Goal: Navigation & Orientation: Find specific page/section

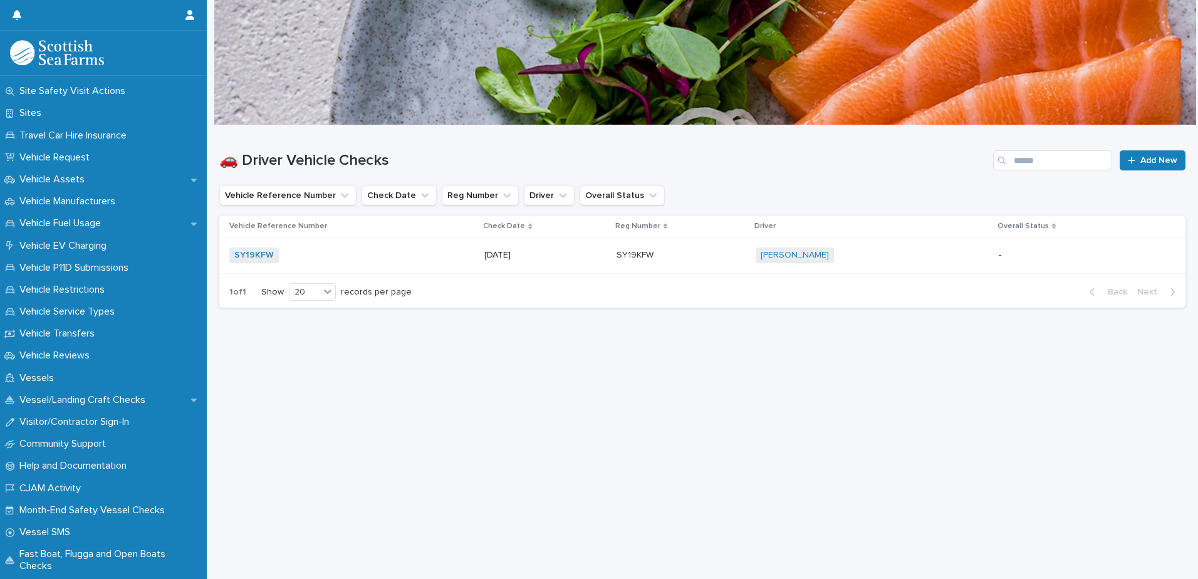
scroll to position [920, 0]
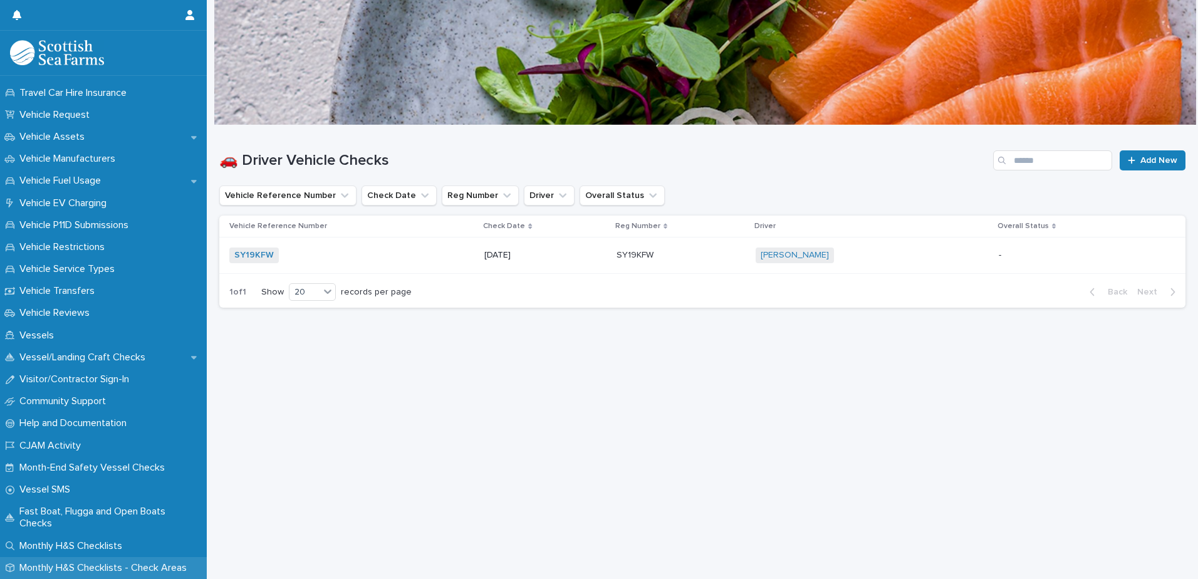
click at [154, 566] on p "Monthly H&S Checklists - Check Areas" at bounding box center [105, 568] width 182 height 12
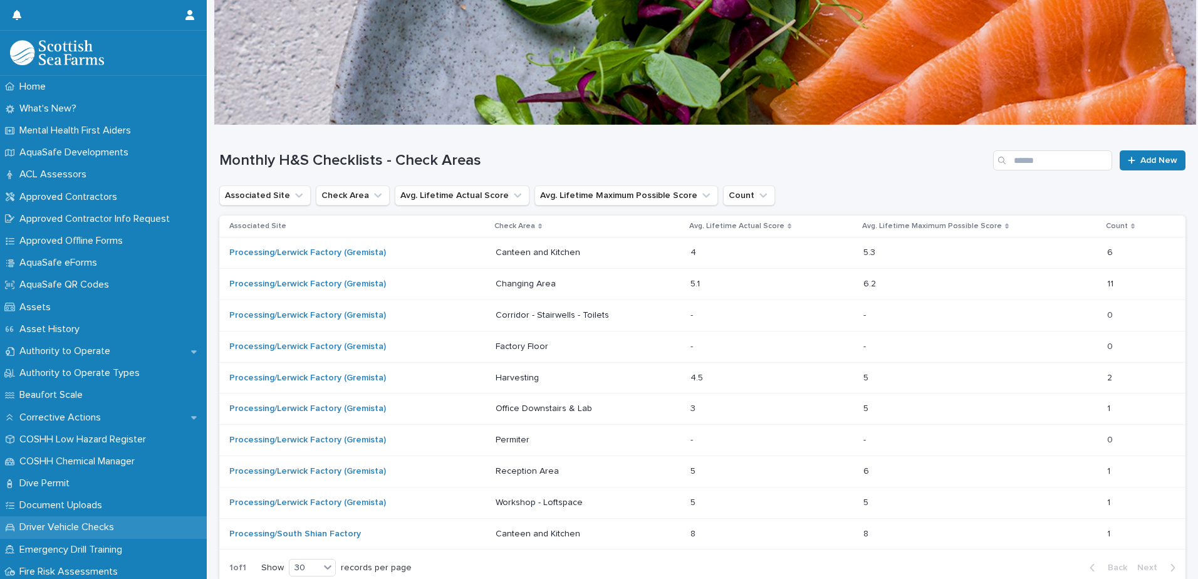
click at [143, 526] on div "Driver Vehicle Checks" at bounding box center [103, 527] width 207 height 22
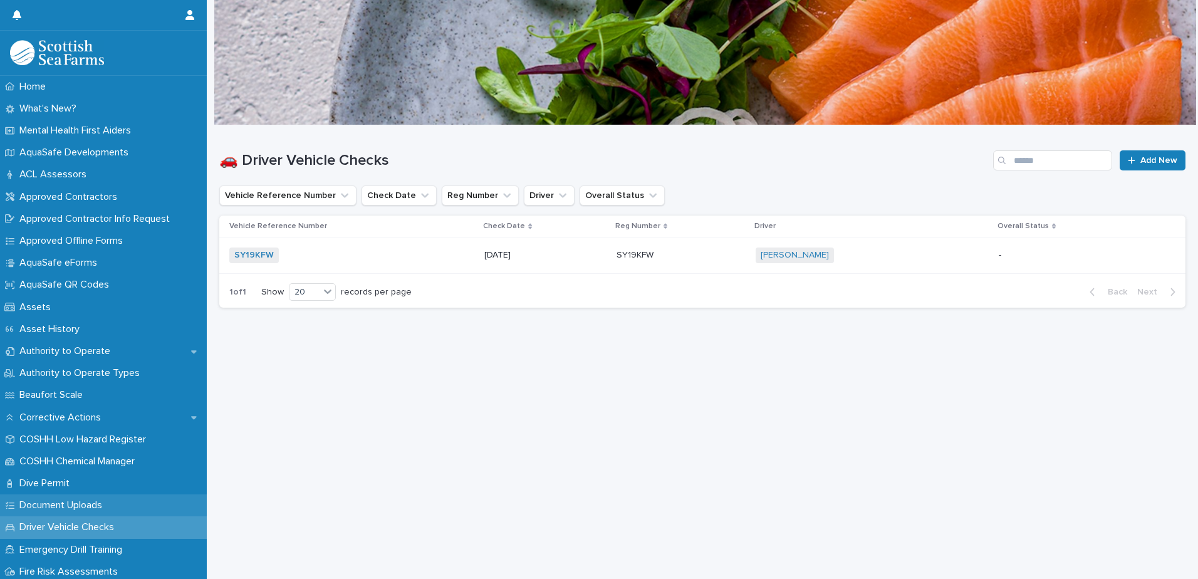
click at [143, 502] on div "Document Uploads" at bounding box center [103, 505] width 207 height 22
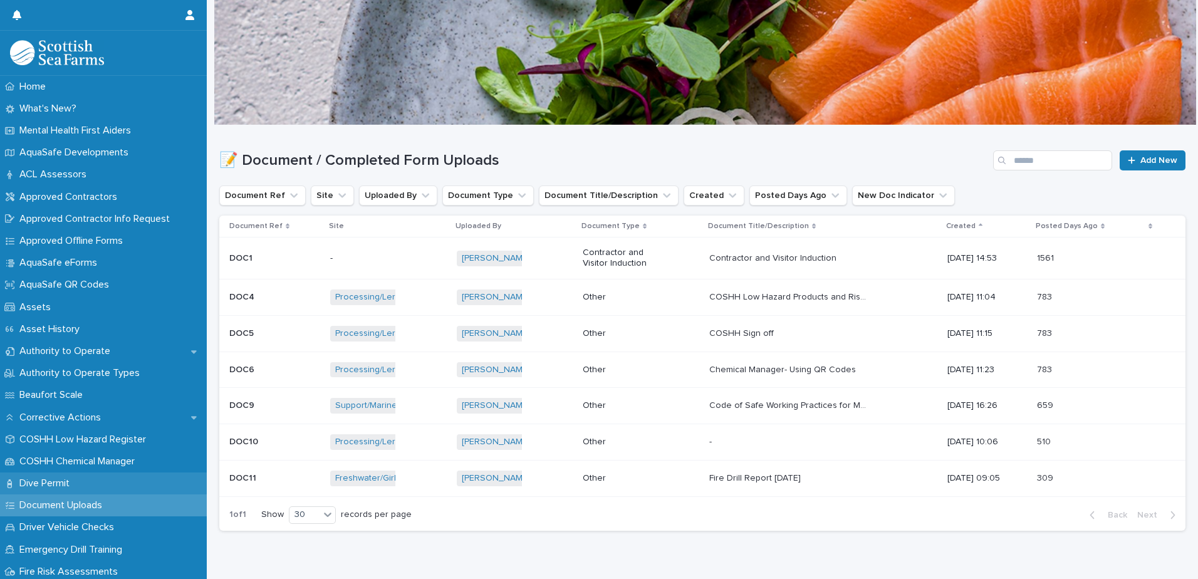
click at [144, 484] on div "Dive Permit" at bounding box center [103, 483] width 207 height 22
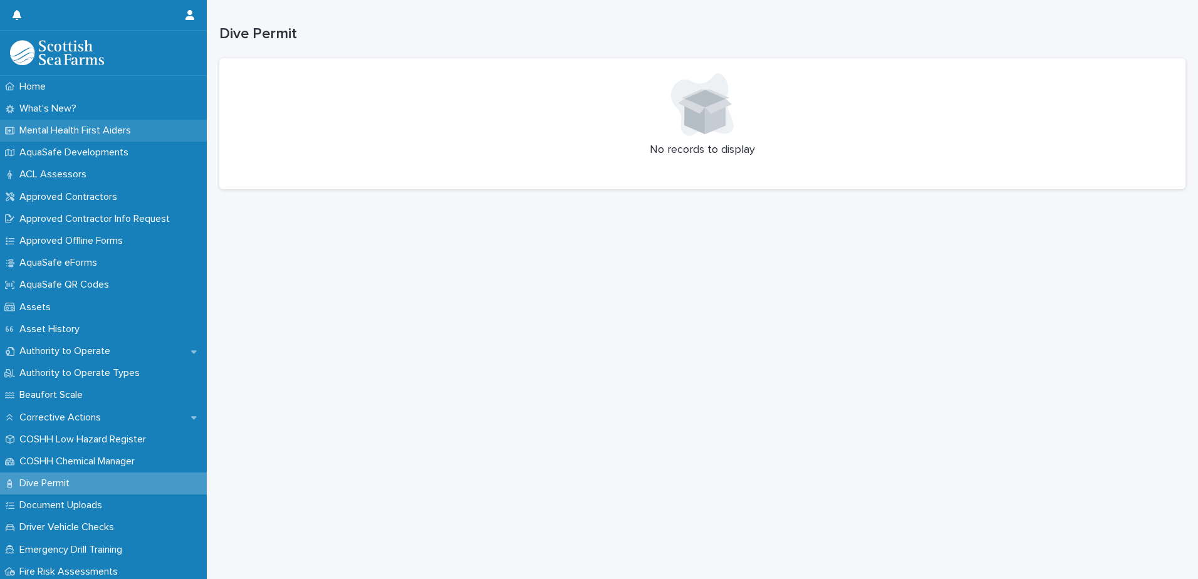
click at [116, 132] on p "Mental Health First Aiders" at bounding box center [77, 131] width 127 height 12
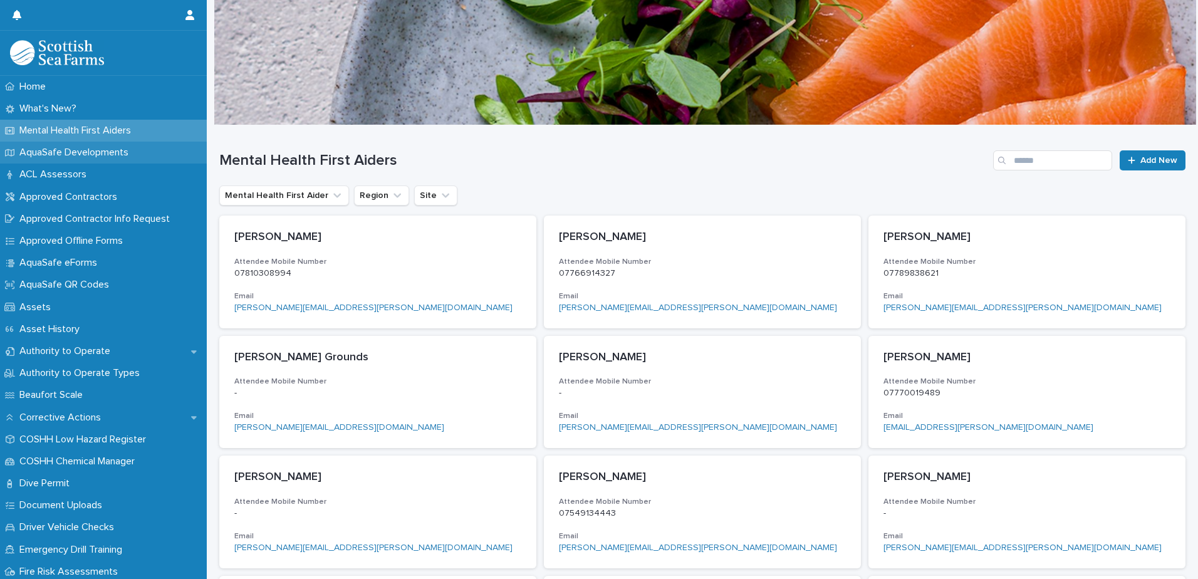
click at [110, 148] on p "AquaSafe Developments" at bounding box center [76, 153] width 124 height 12
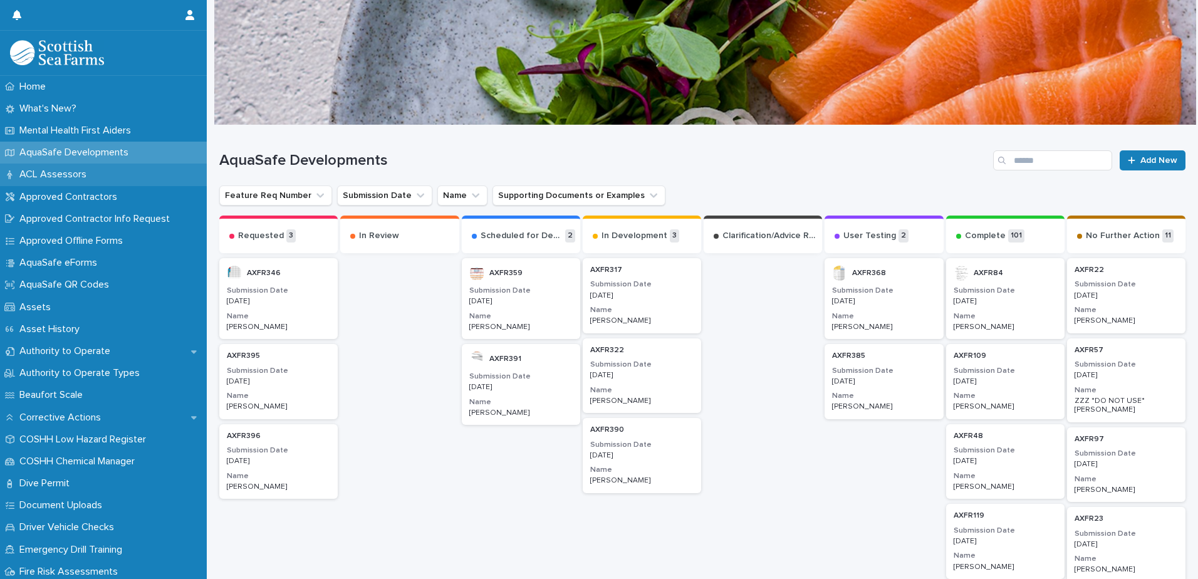
click at [104, 172] on div "ACL Assessors" at bounding box center [103, 175] width 207 height 22
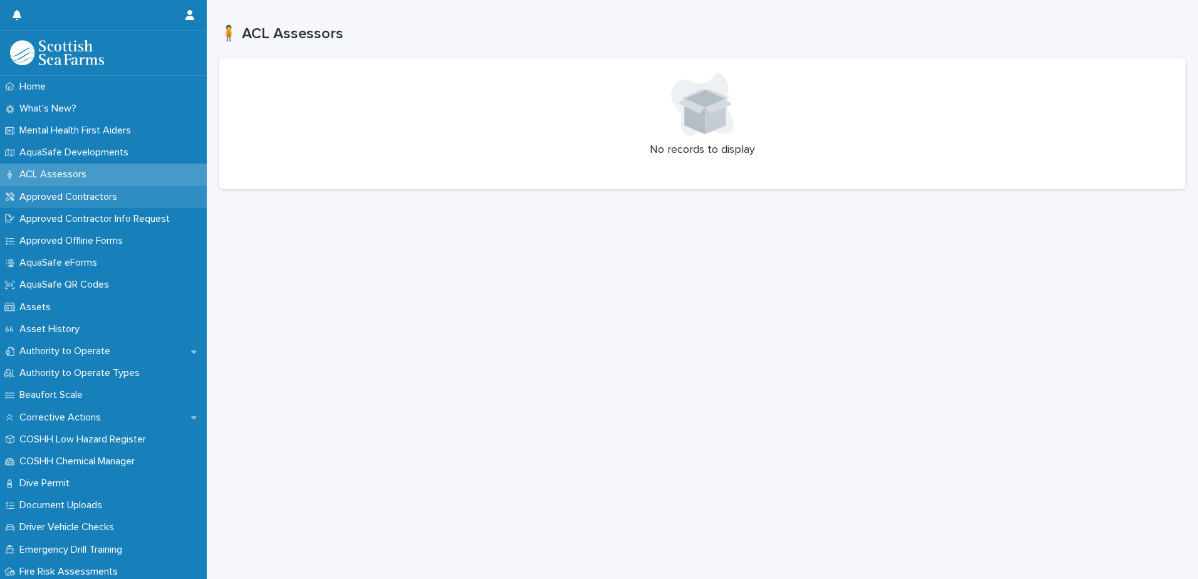
click at [103, 201] on p "Approved Contractors" at bounding box center [70, 197] width 113 height 12
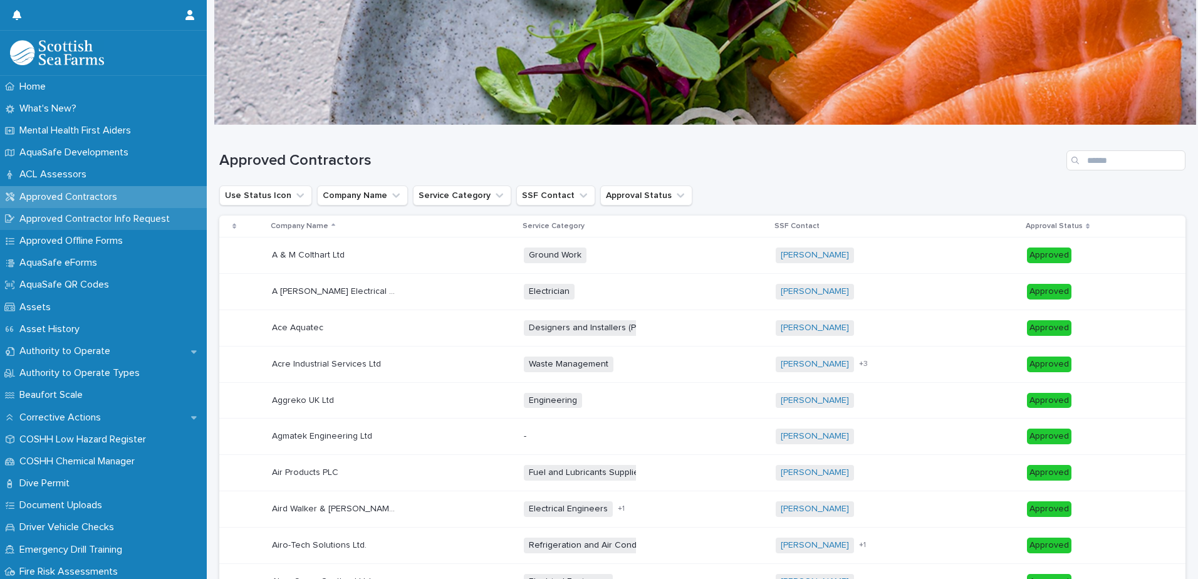
click at [109, 219] on p "Approved Contractor Info Request" at bounding box center [96, 219] width 165 height 12
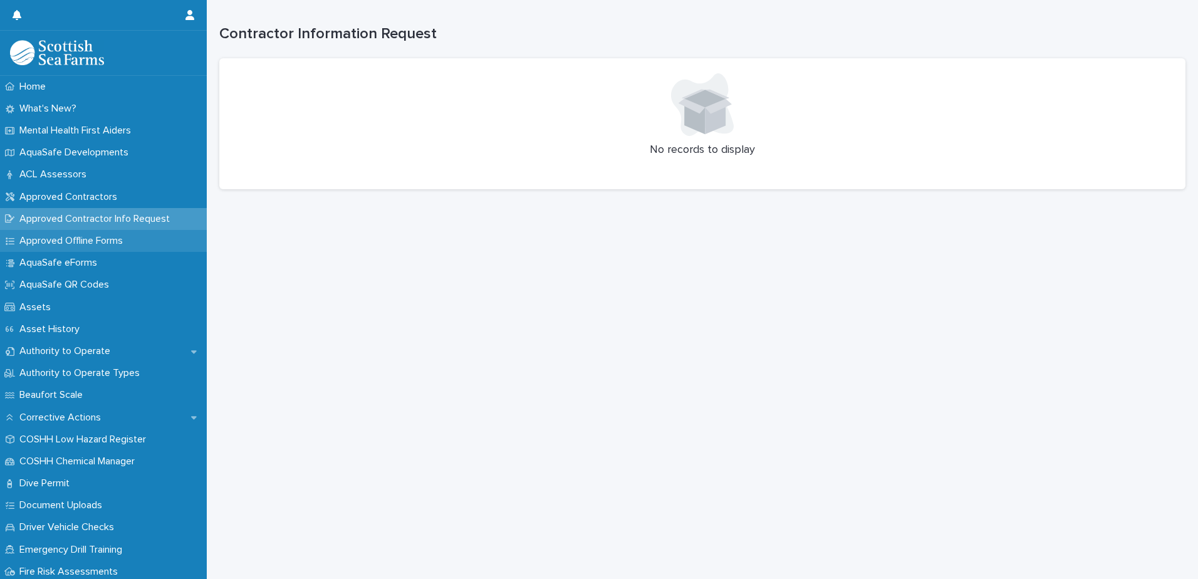
click at [110, 246] on p "Approved Offline Forms" at bounding box center [73, 241] width 118 height 12
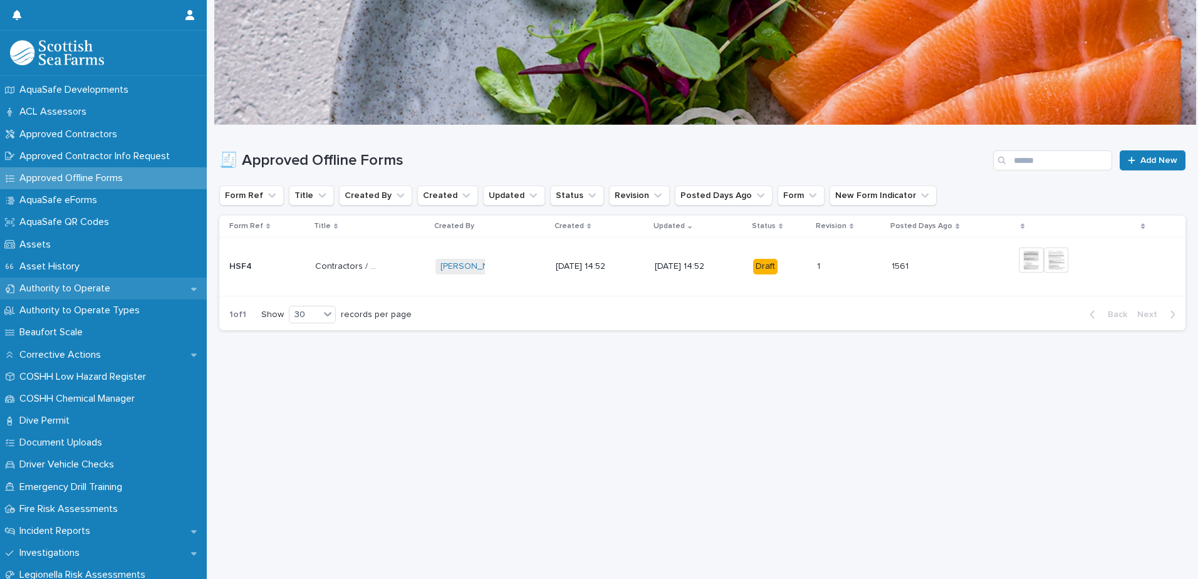
scroll to position [125, 0]
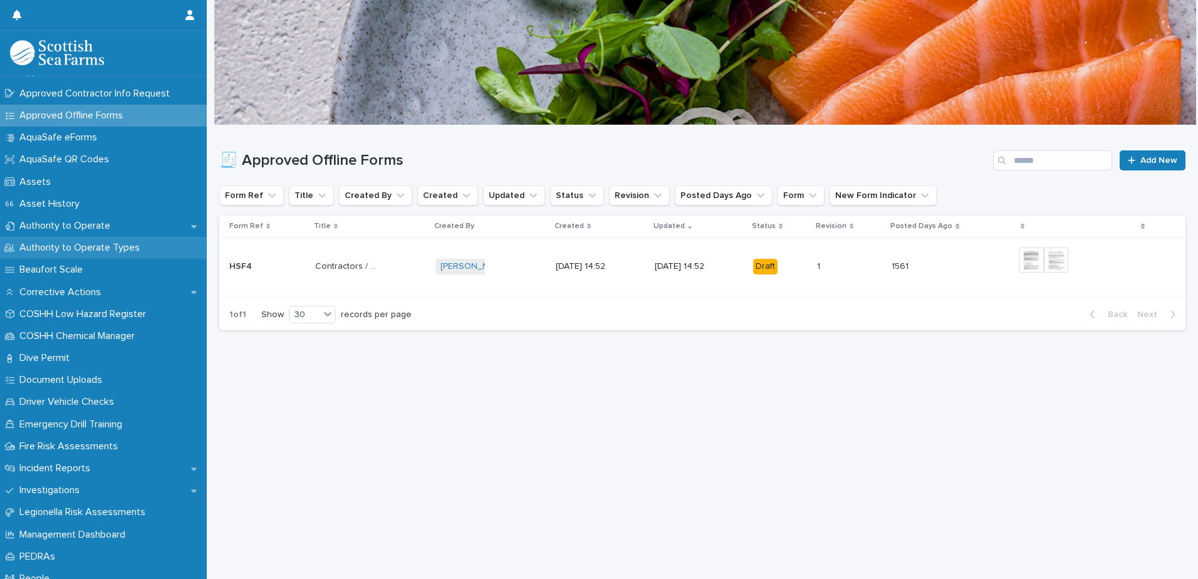
click at [116, 250] on p "Authority to Operate Types" at bounding box center [81, 248] width 135 height 12
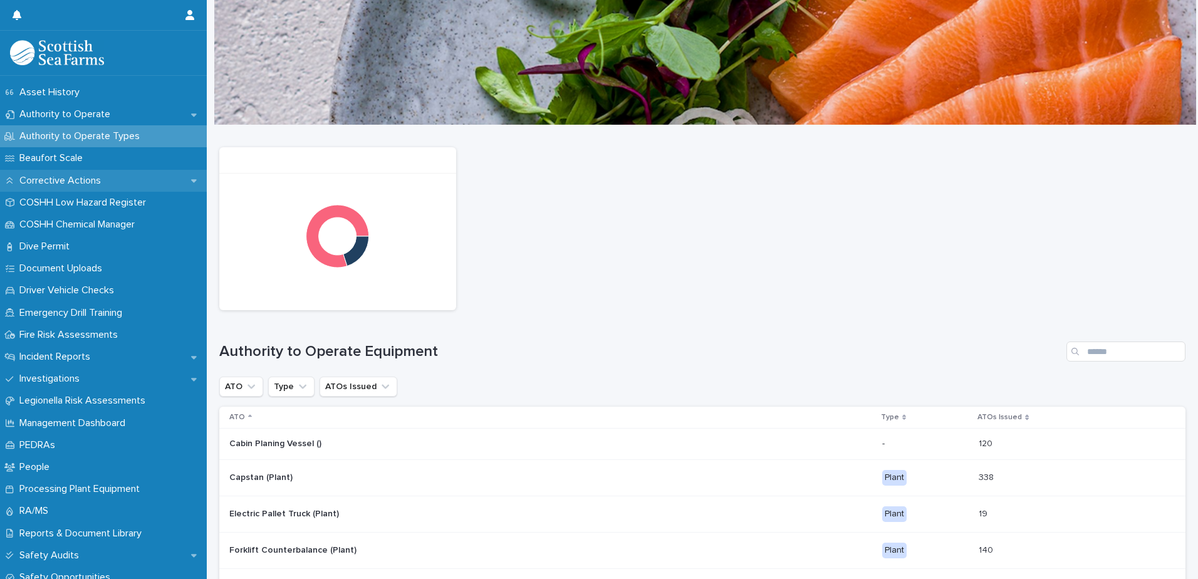
scroll to position [251, 0]
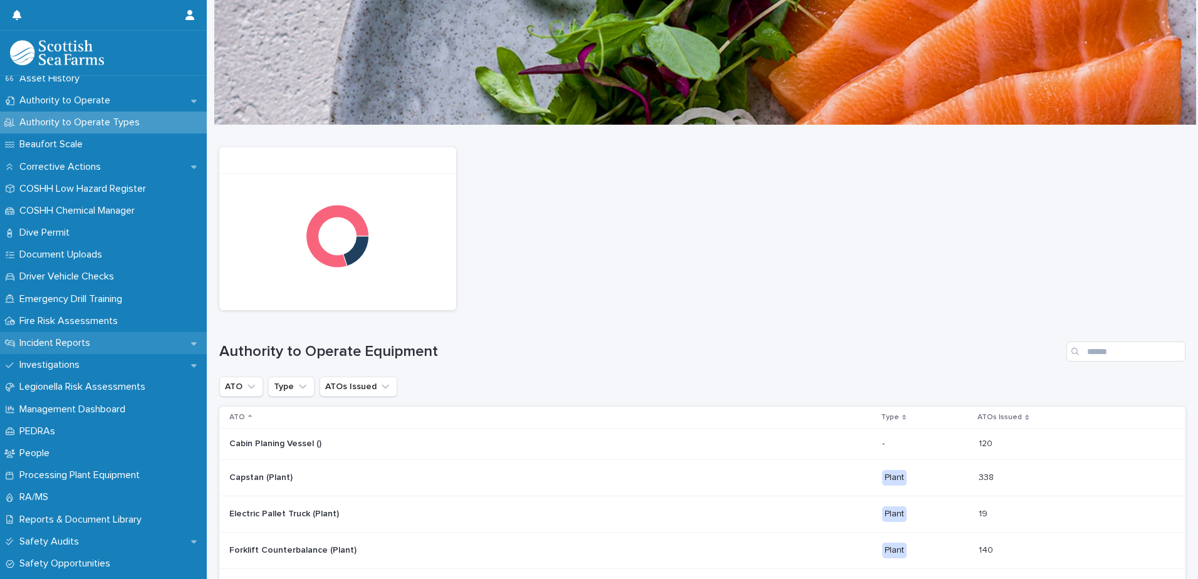
click at [137, 350] on div "Incident Reports" at bounding box center [103, 343] width 207 height 22
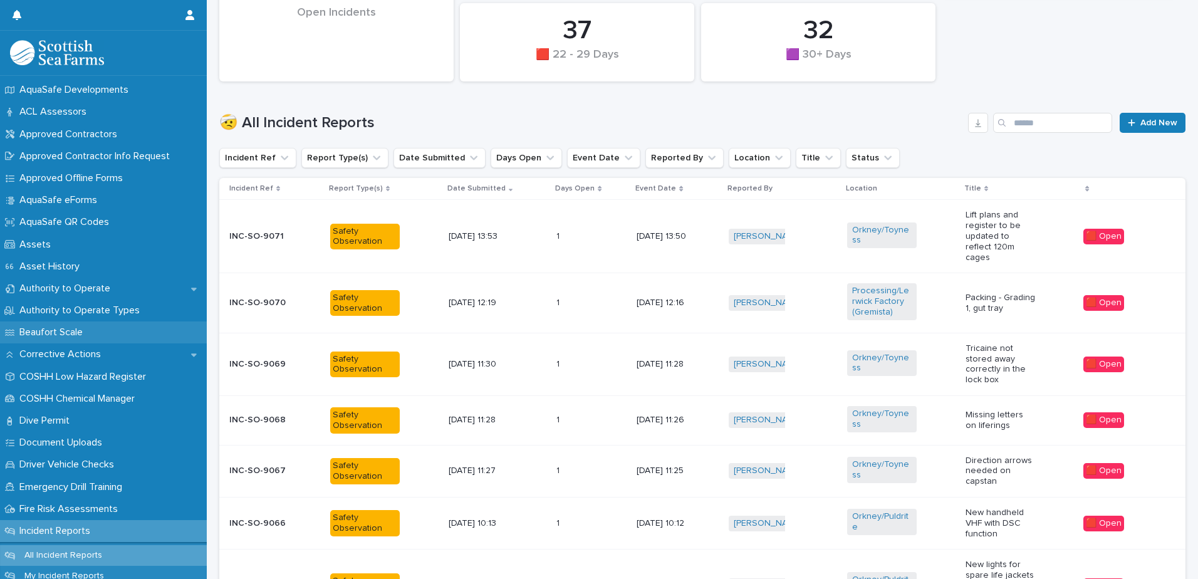
scroll to position [320, 0]
